Goal: Transaction & Acquisition: Purchase product/service

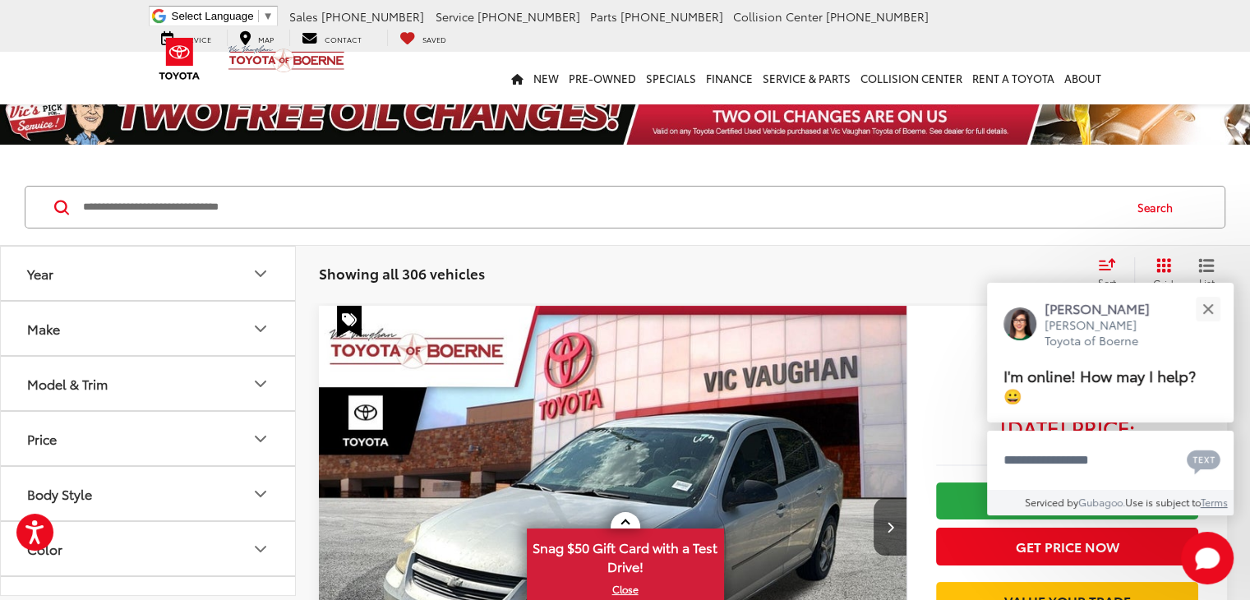
click at [262, 380] on icon "Model & Trim" at bounding box center [261, 384] width 20 height 20
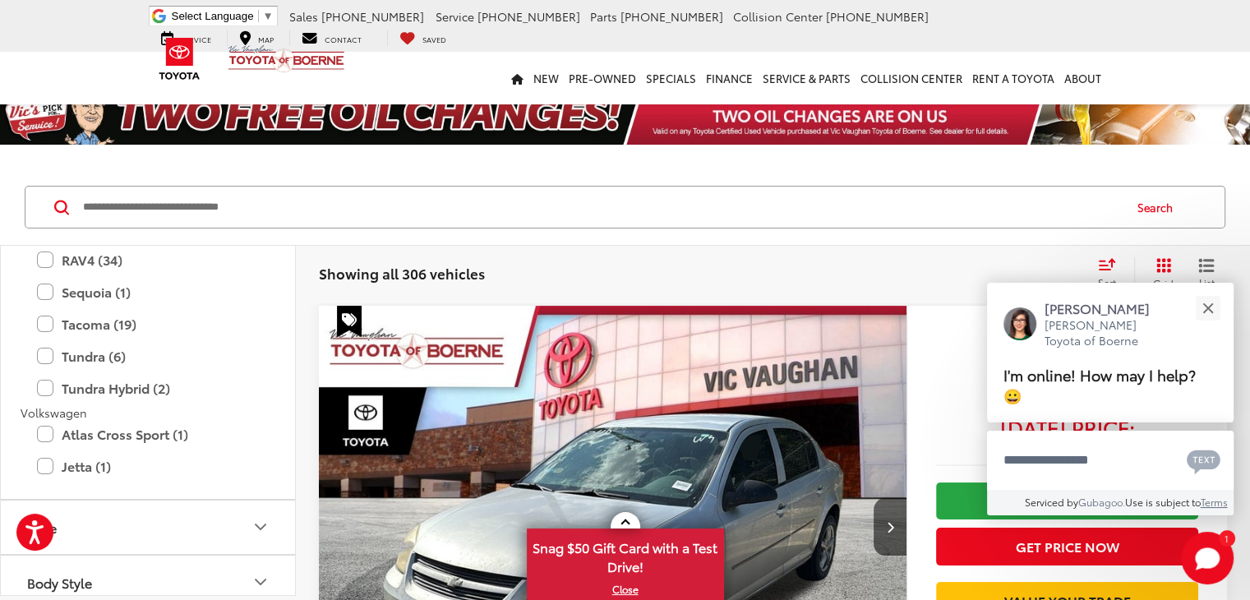
scroll to position [2793, 0]
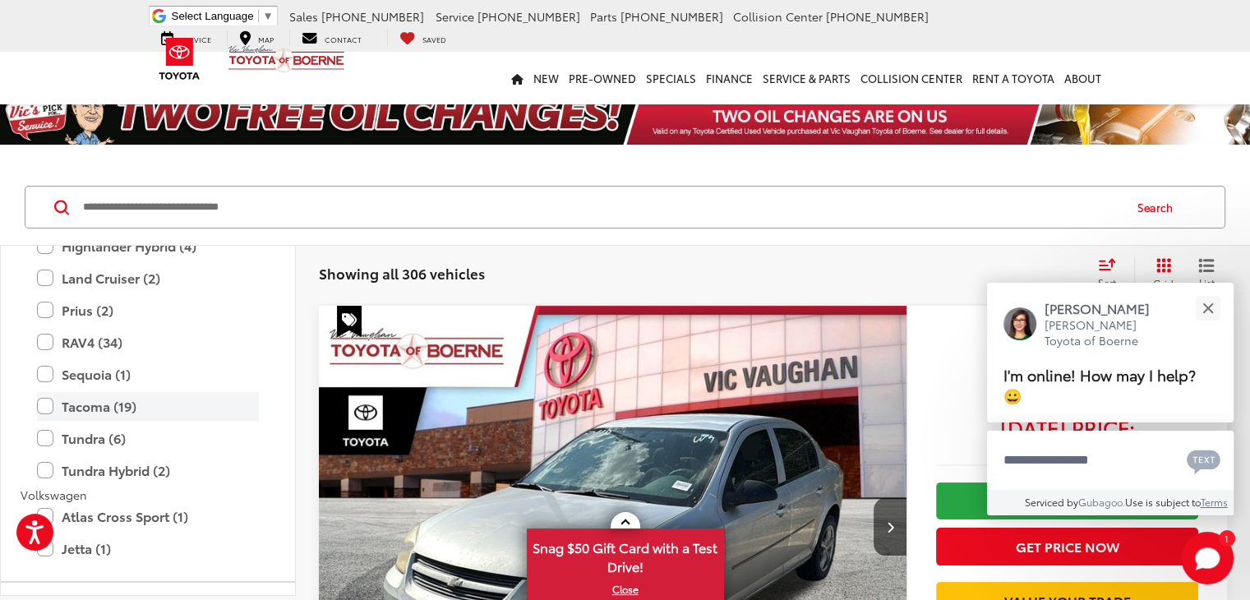
click at [43, 403] on label "Tacoma (19)" at bounding box center [148, 406] width 222 height 29
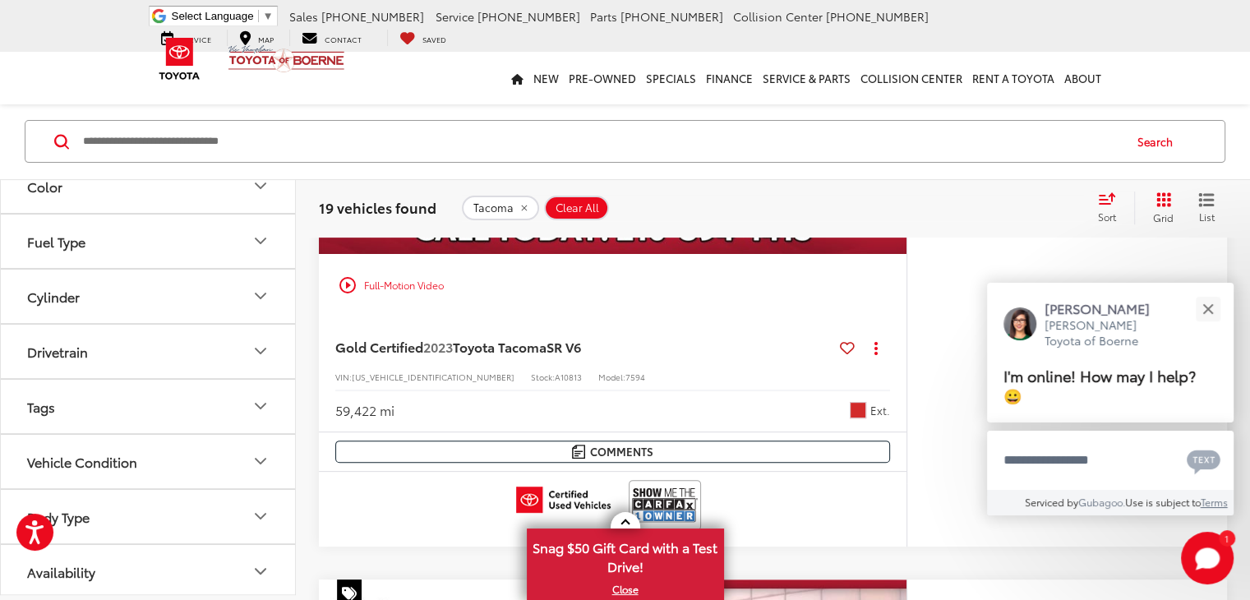
scroll to position [575, 0]
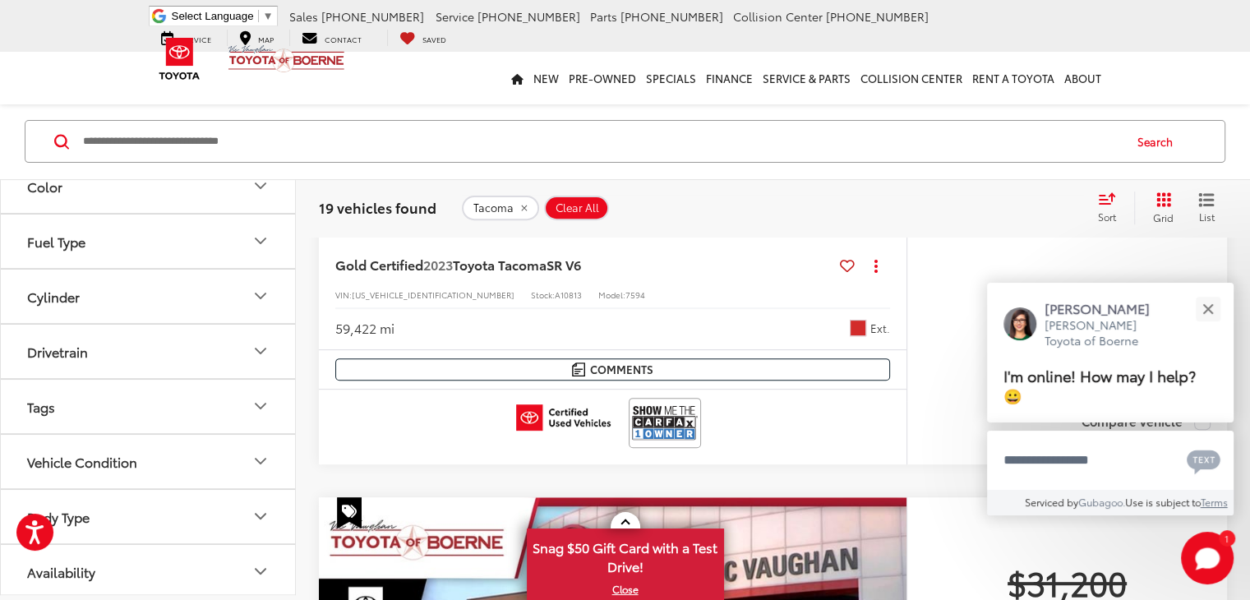
click at [261, 290] on icon "Cylinder" at bounding box center [261, 297] width 20 height 20
click at [257, 234] on icon "Fuel Type" at bounding box center [261, 242] width 20 height 20
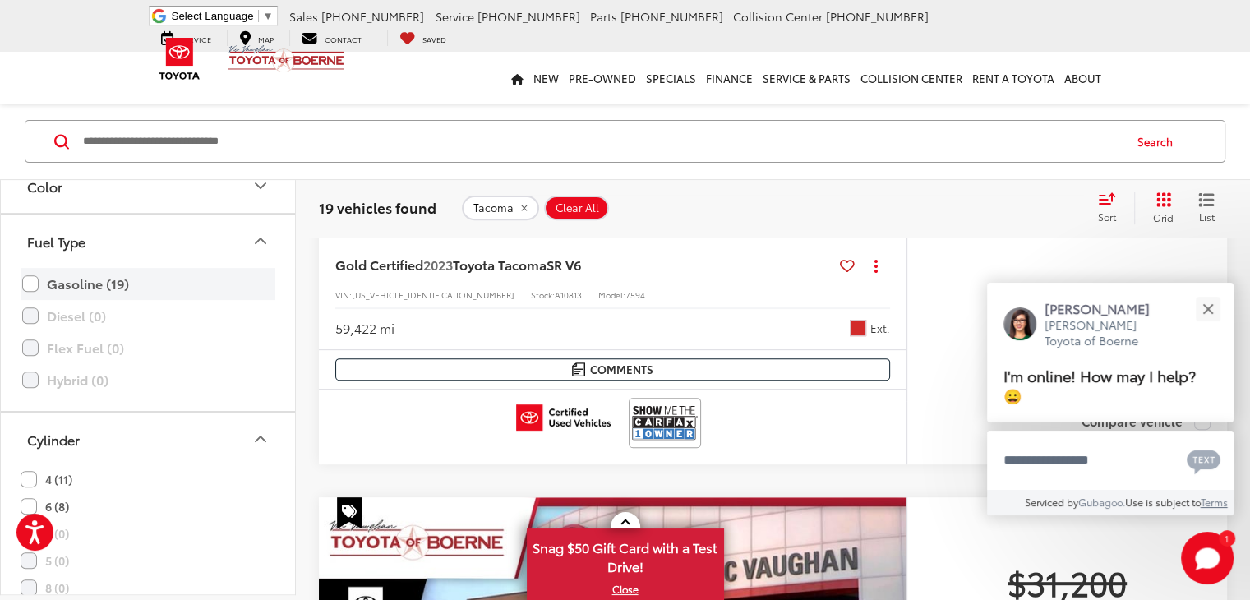
click at [30, 278] on label "Gasoline (19)" at bounding box center [147, 283] width 251 height 29
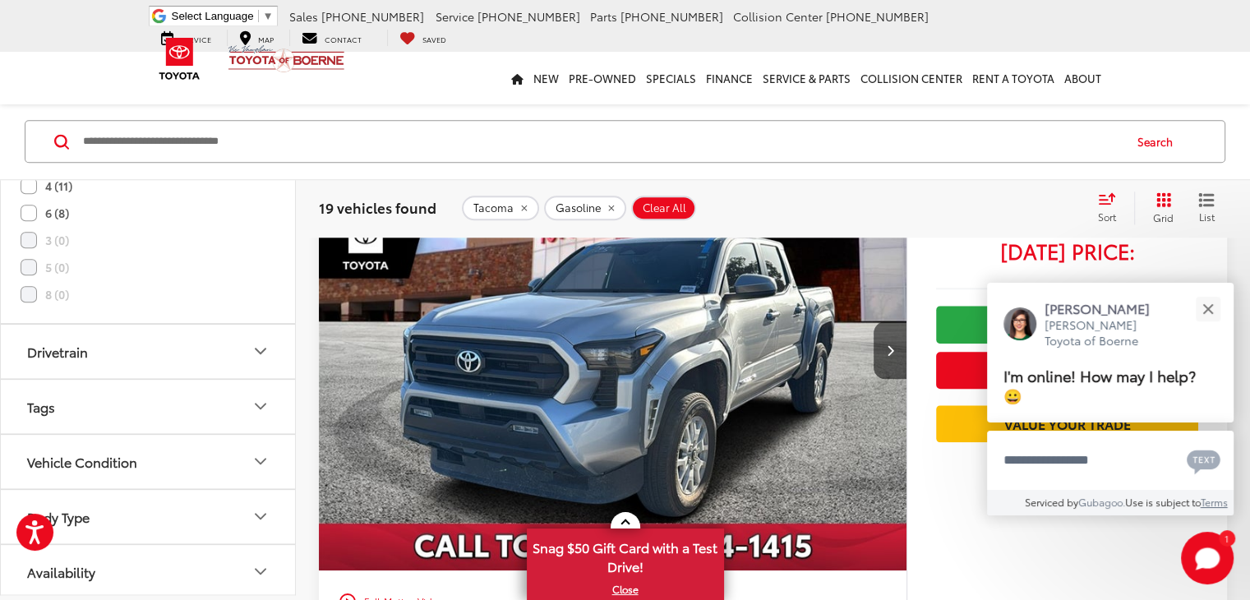
scroll to position [1298, 0]
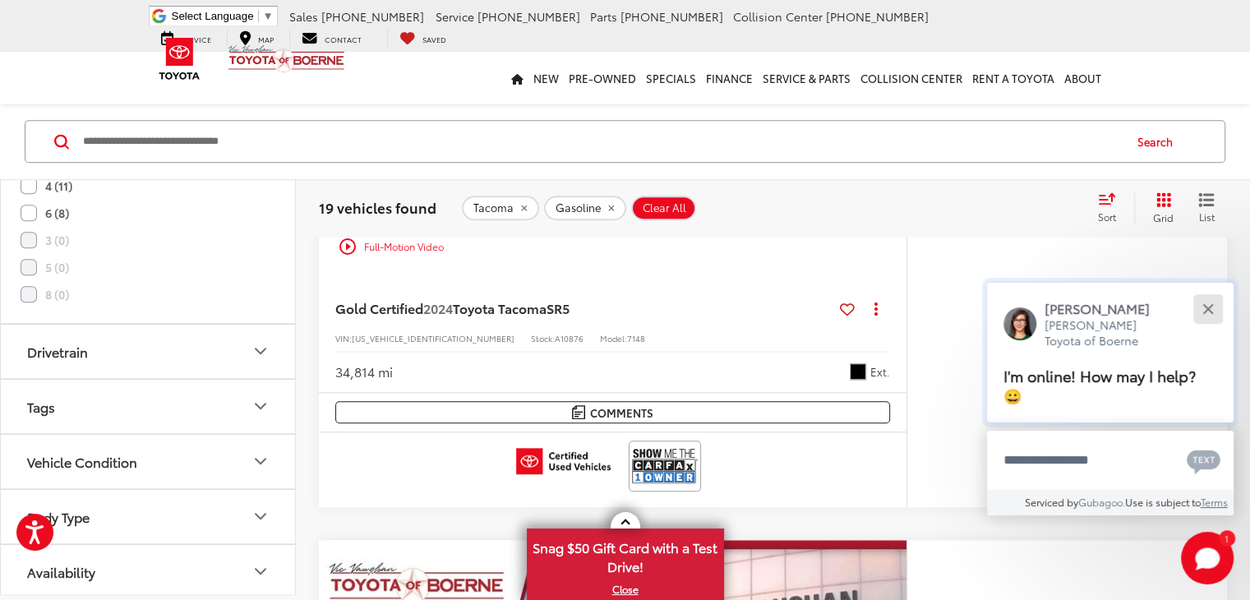
click at [1205, 308] on div "Close" at bounding box center [1207, 308] width 11 height 11
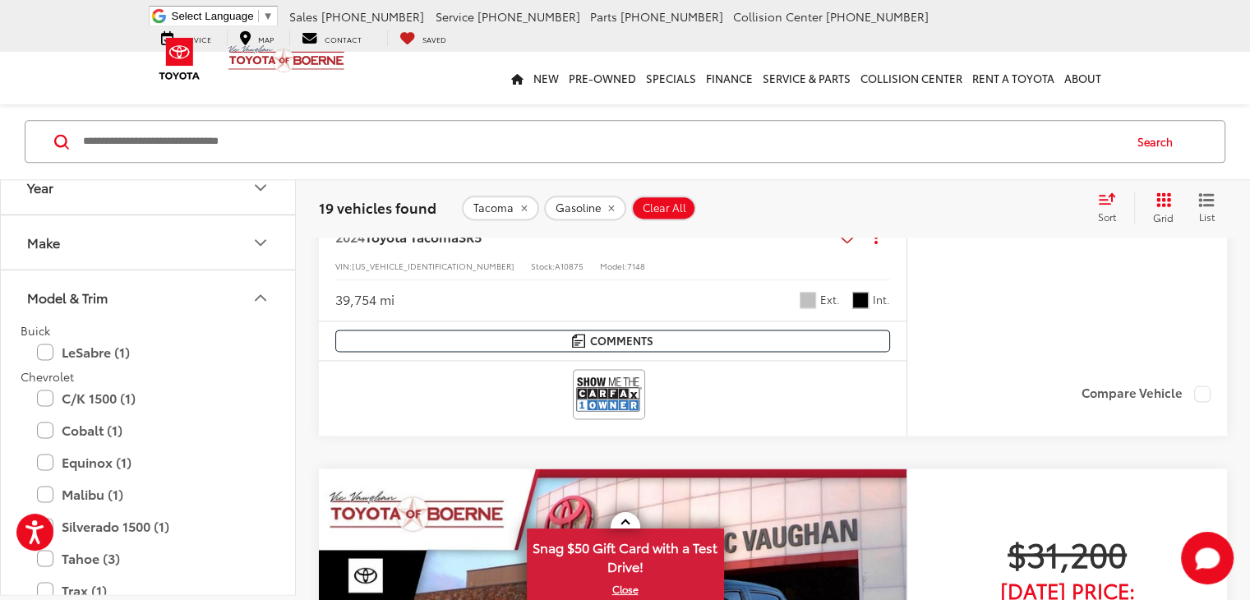
scroll to position [2383, 0]
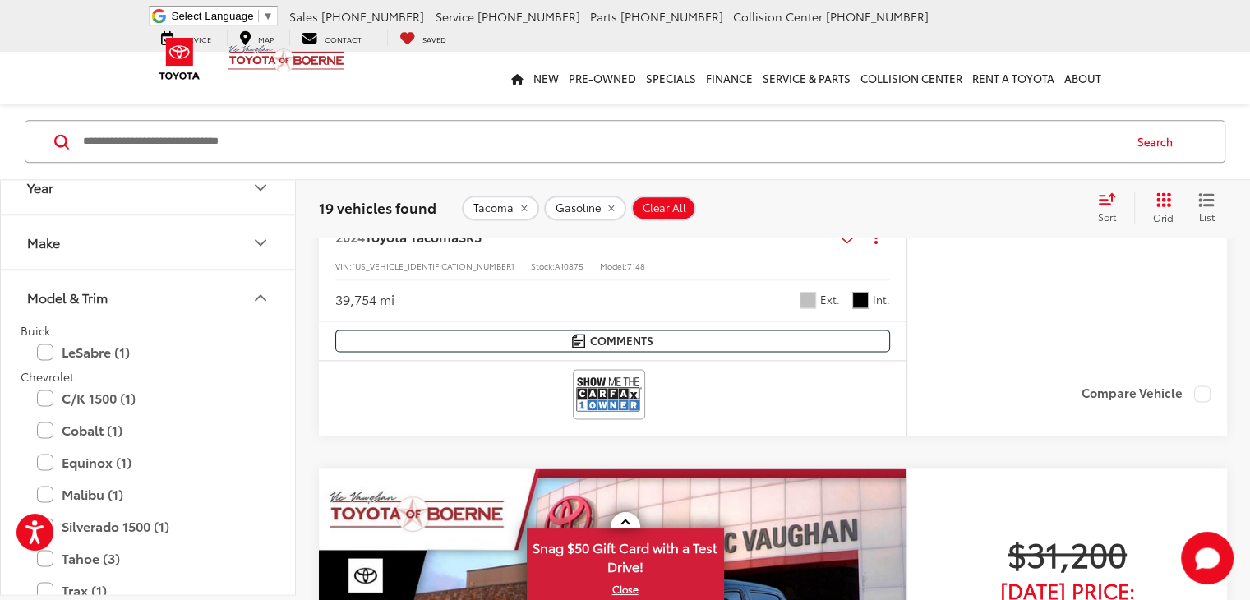
scroll to position [2054, 0]
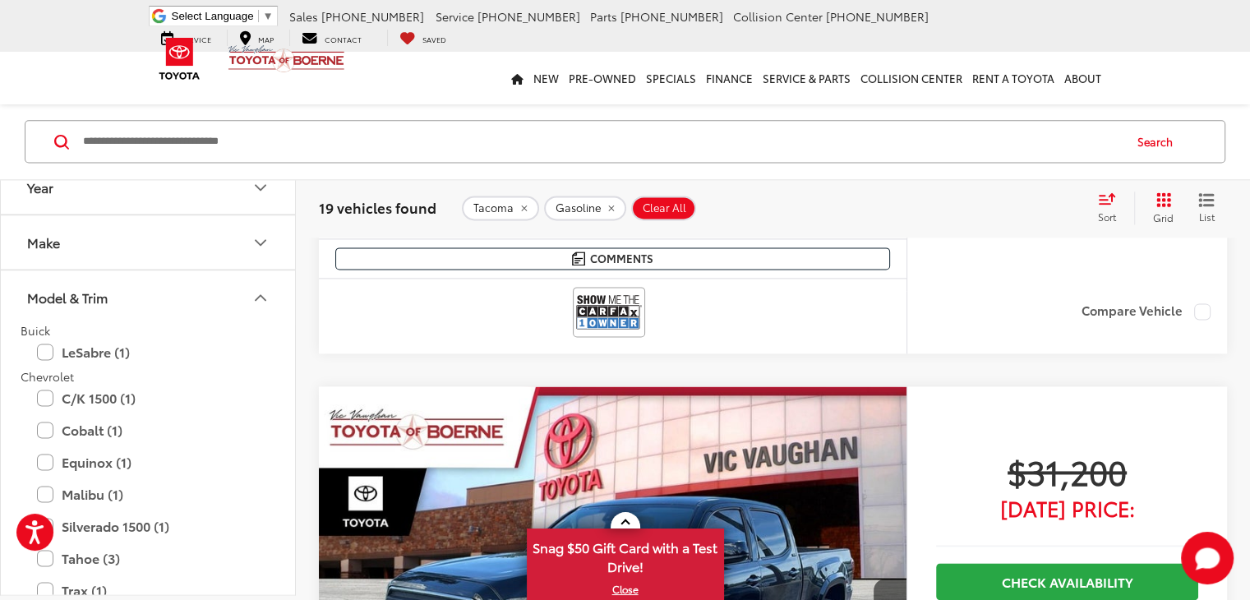
scroll to position [2136, 0]
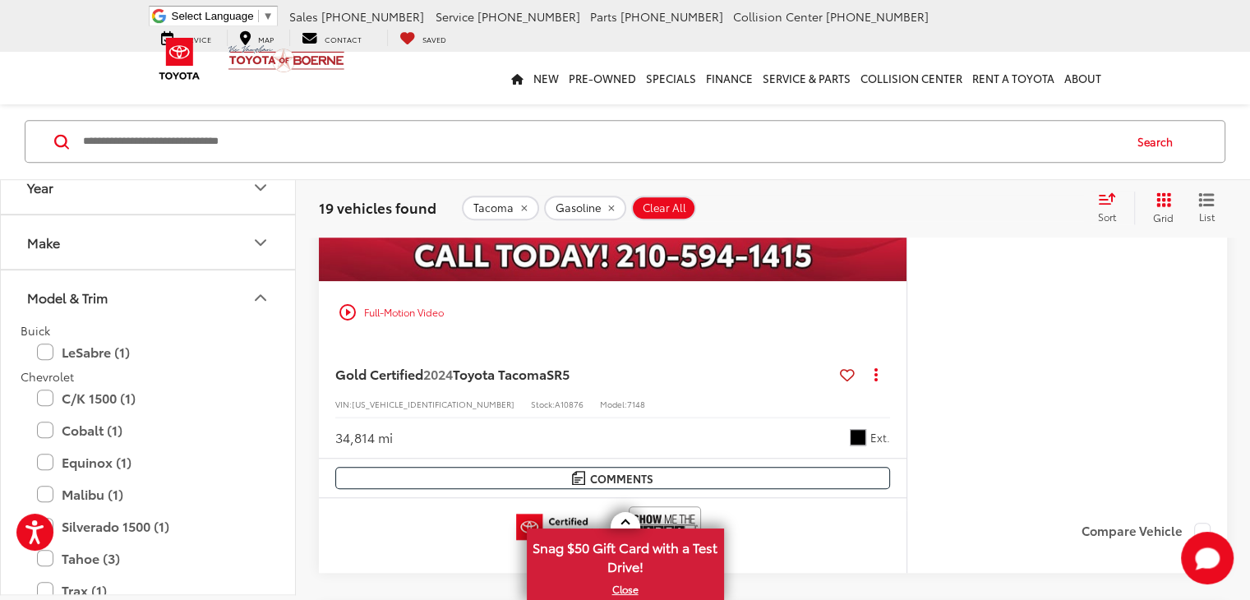
scroll to position [1068, 0]
